Goal: Task Accomplishment & Management: Complete application form

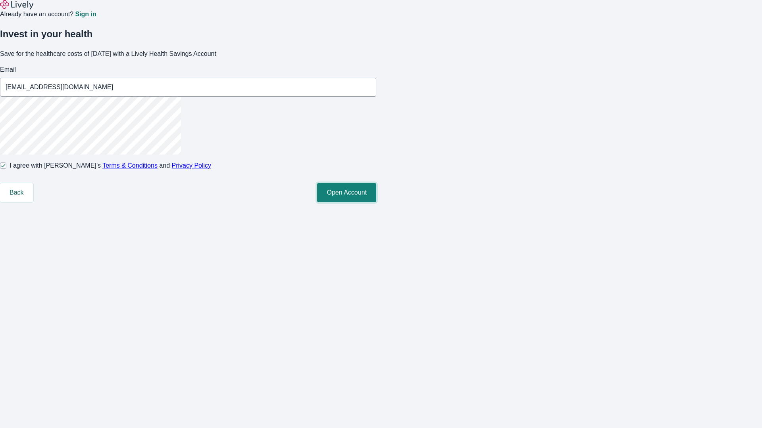
click at [376, 202] on button "Open Account" at bounding box center [346, 192] width 59 height 19
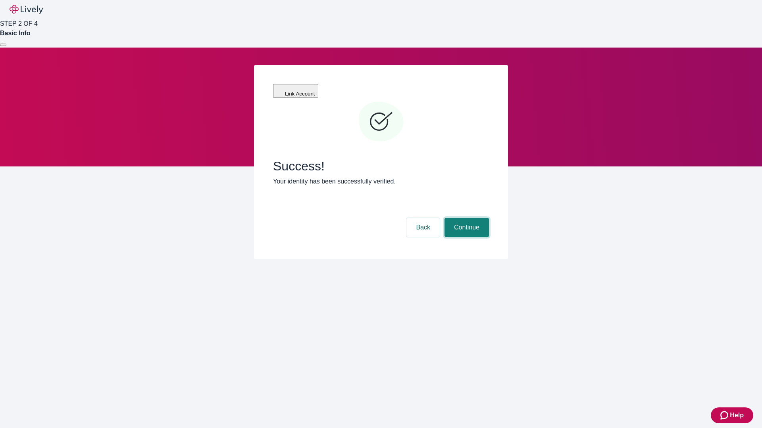
click at [465, 218] on button "Continue" at bounding box center [466, 227] width 44 height 19
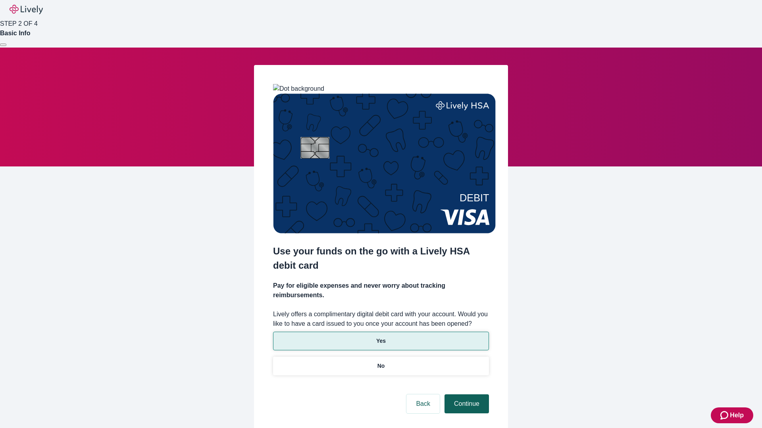
click at [380, 337] on p "Yes" at bounding box center [381, 341] width 10 height 8
click at [465, 395] on button "Continue" at bounding box center [466, 404] width 44 height 19
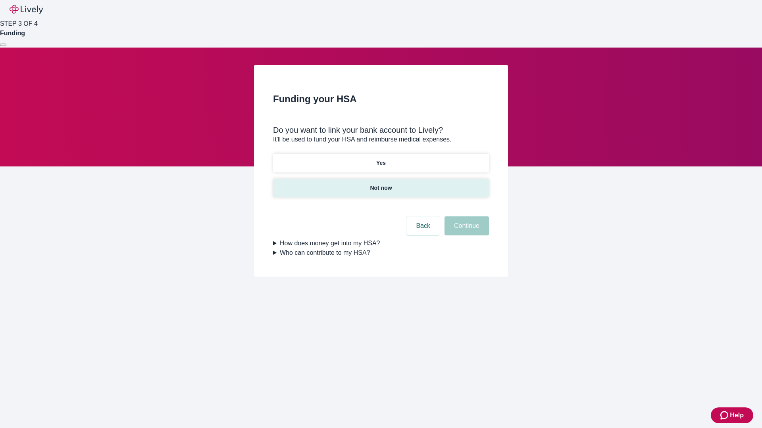
click at [380, 184] on p "Not now" at bounding box center [381, 188] width 22 height 8
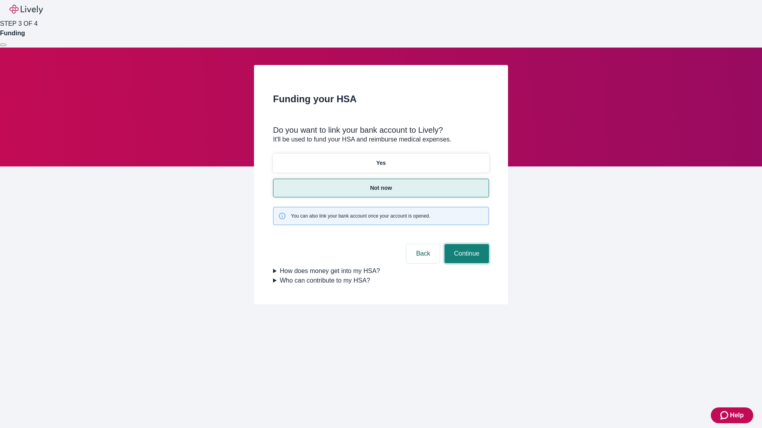
click at [465, 244] on button "Continue" at bounding box center [466, 253] width 44 height 19
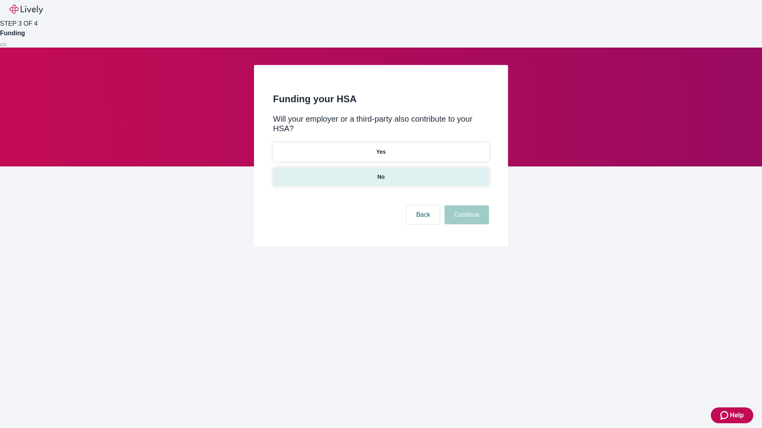
click at [380, 173] on p "No" at bounding box center [381, 177] width 8 height 8
click at [465, 205] on button "Continue" at bounding box center [466, 214] width 44 height 19
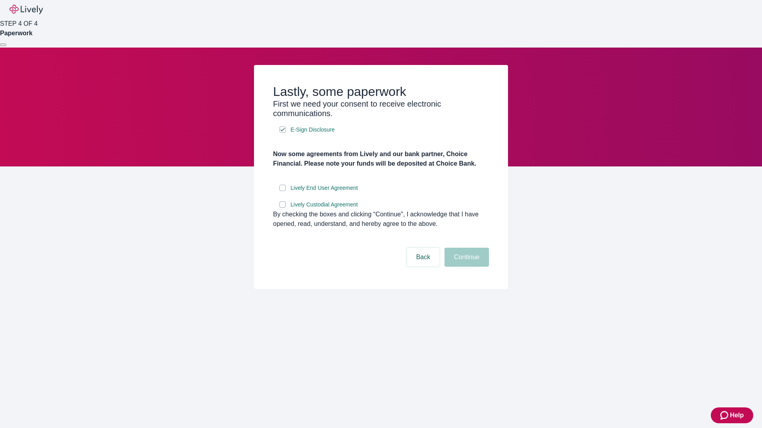
click at [282, 191] on input "Lively End User Agreement" at bounding box center [282, 188] width 6 height 6
checkbox input "true"
click at [282, 208] on input "Lively Custodial Agreement" at bounding box center [282, 205] width 6 height 6
checkbox input "true"
click at [465, 267] on button "Continue" at bounding box center [466, 257] width 44 height 19
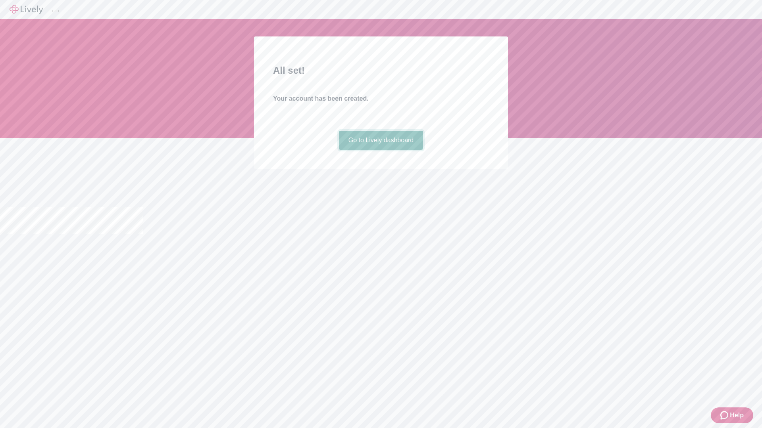
click at [380, 150] on link "Go to Lively dashboard" at bounding box center [381, 140] width 84 height 19
